Goal: Task Accomplishment & Management: Manage account settings

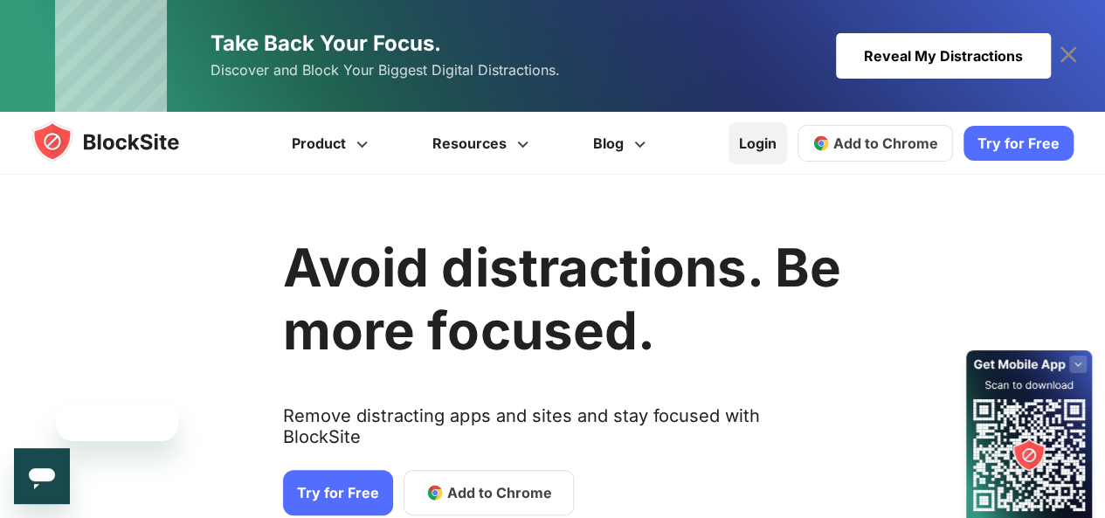
click at [758, 135] on link "Login" at bounding box center [758, 143] width 59 height 42
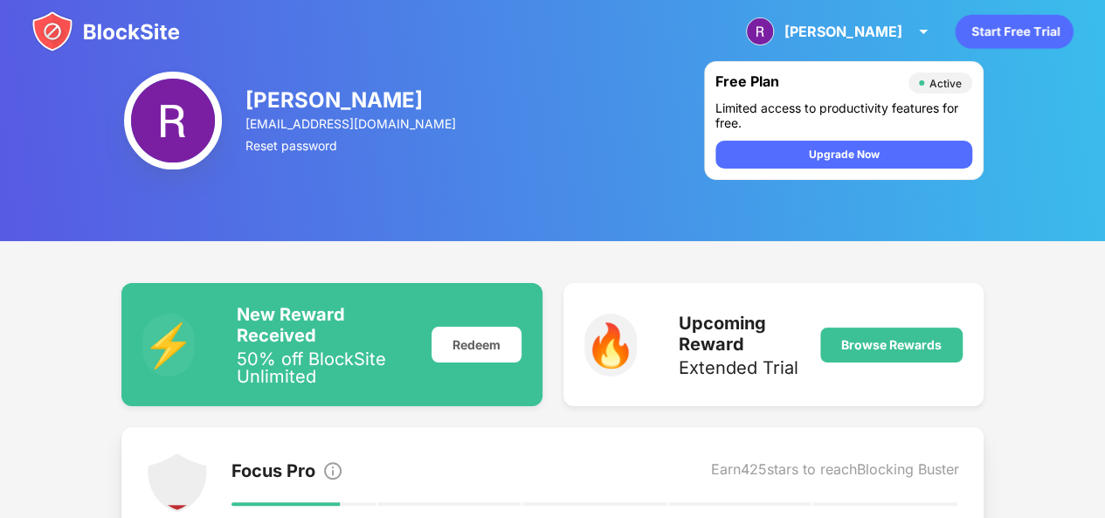
click at [44, 33] on img at bounding box center [105, 31] width 149 height 42
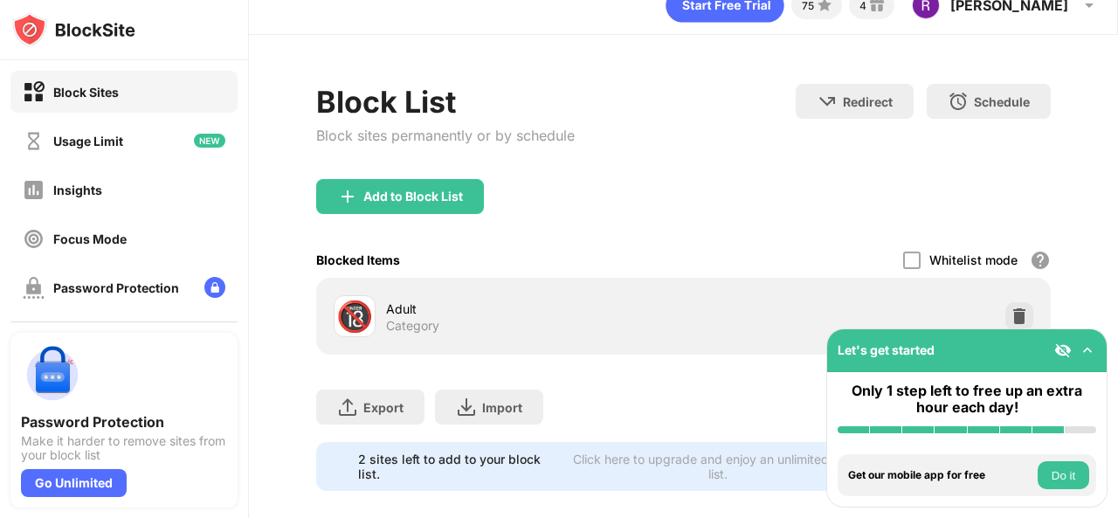
scroll to position [59, 0]
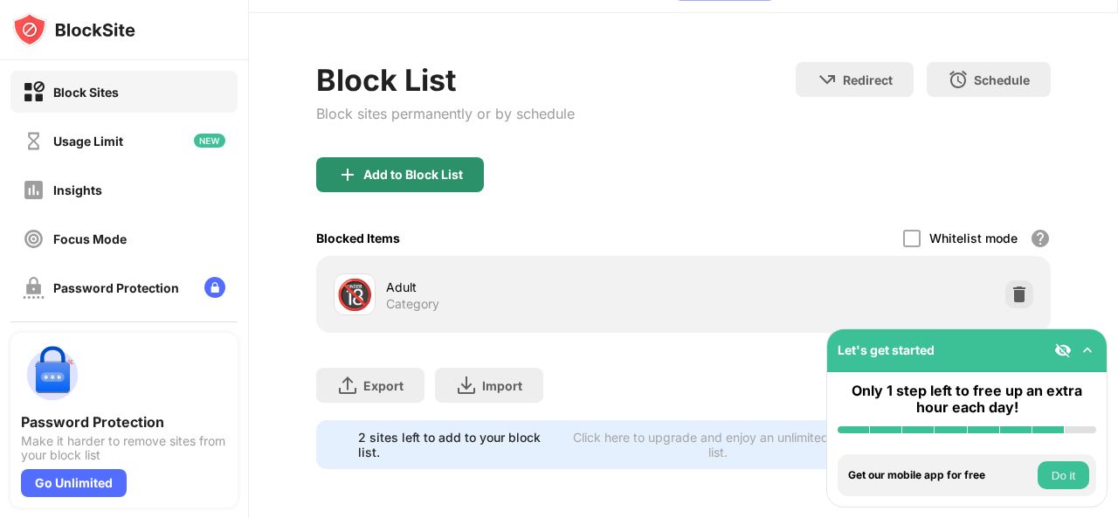
click at [421, 168] on div "Add to Block List" at bounding box center [413, 175] width 100 height 14
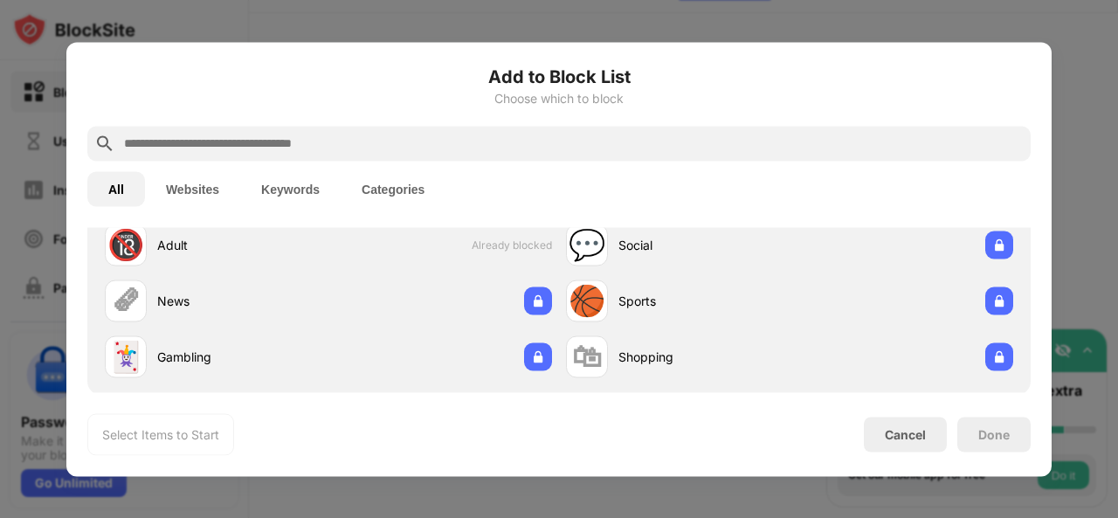
scroll to position [262, 0]
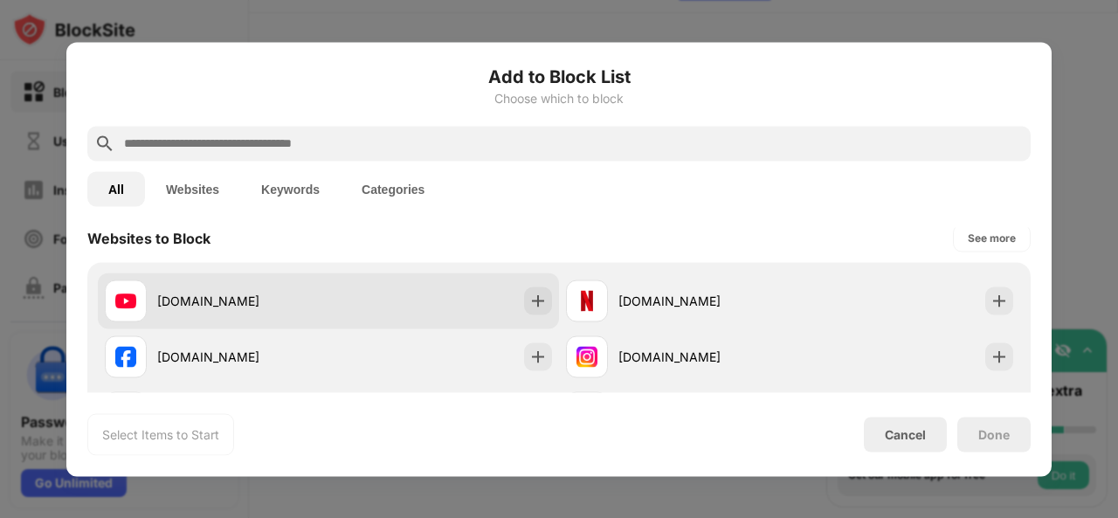
click at [245, 280] on div "[DOMAIN_NAME]" at bounding box center [217, 301] width 224 height 42
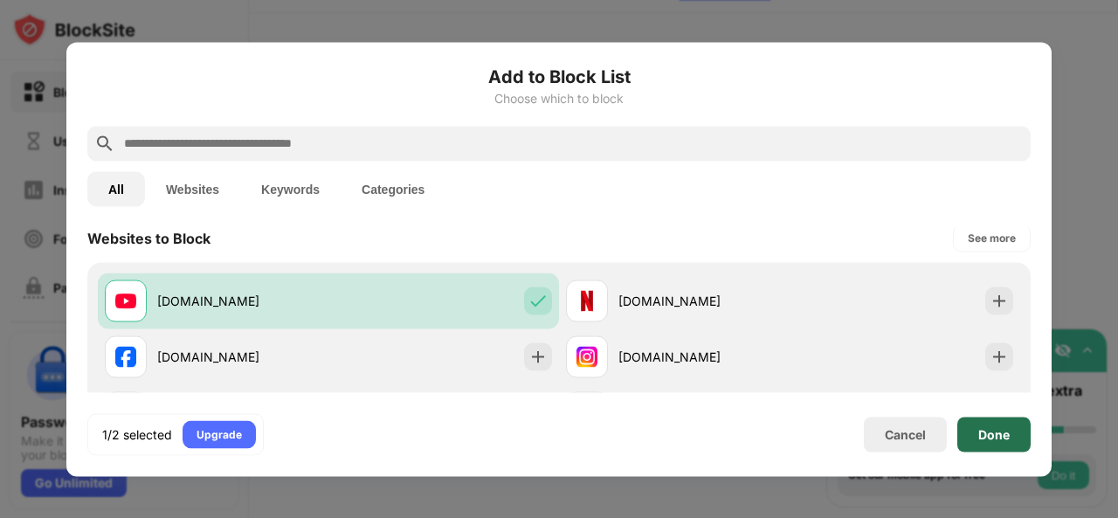
click at [1003, 437] on div "Done" at bounding box center [993, 434] width 31 height 14
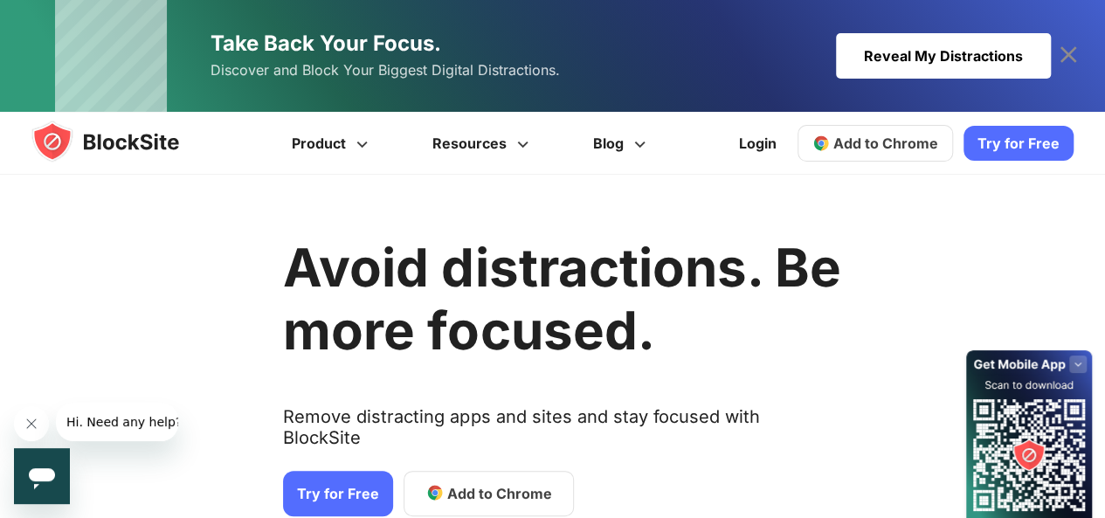
click at [747, 31] on link "Take Back Your Focus. Discover and Block Your Biggest Digital Distractions. Rev…" at bounding box center [553, 56] width 996 height 112
click at [744, 144] on link "Login" at bounding box center [758, 143] width 59 height 42
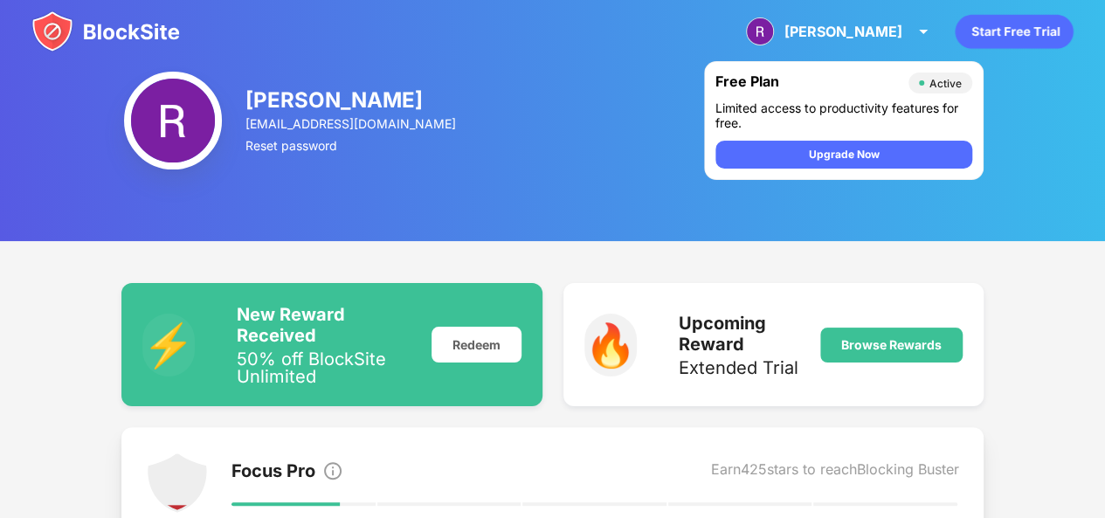
click at [59, 31] on img at bounding box center [105, 31] width 149 height 42
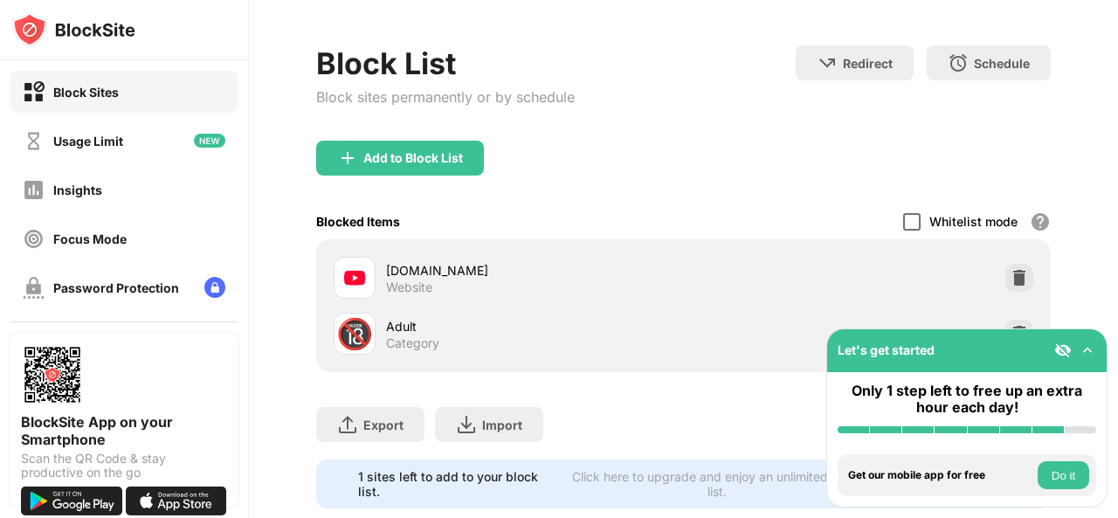
scroll to position [65, 0]
click at [1011, 274] on img at bounding box center [1019, 276] width 17 height 17
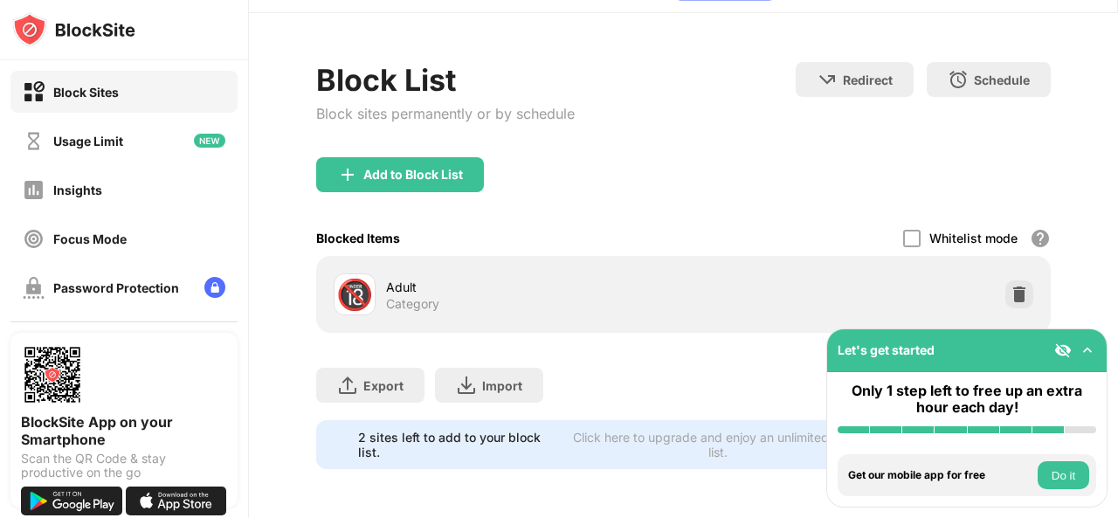
scroll to position [59, 0]
